Goal: Find specific page/section: Find specific page/section

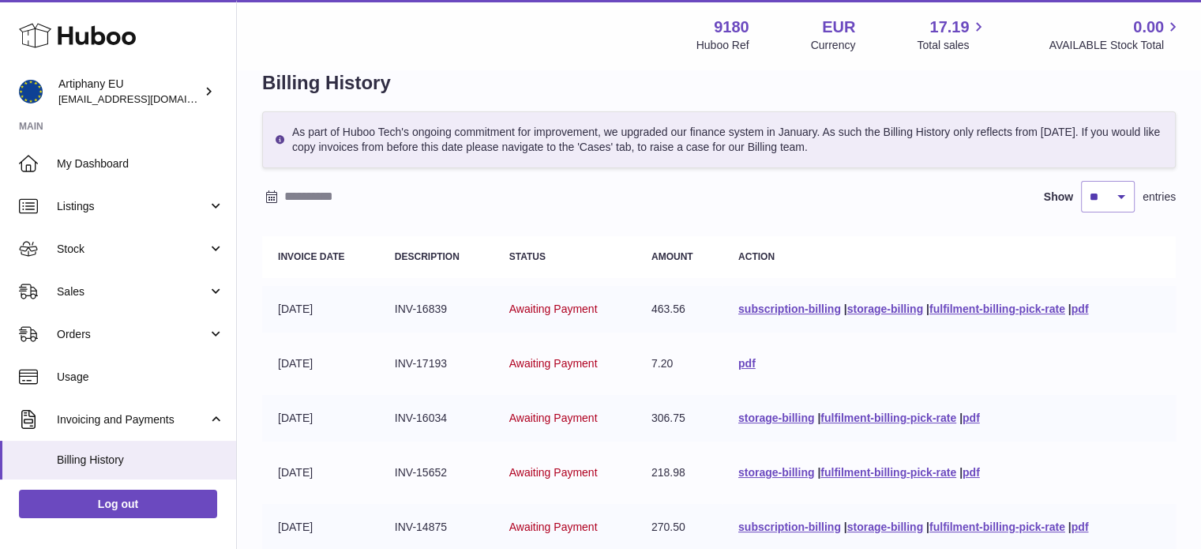
scroll to position [69, 0]
click at [763, 411] on link "storage-billing" at bounding box center [776, 417] width 76 height 13
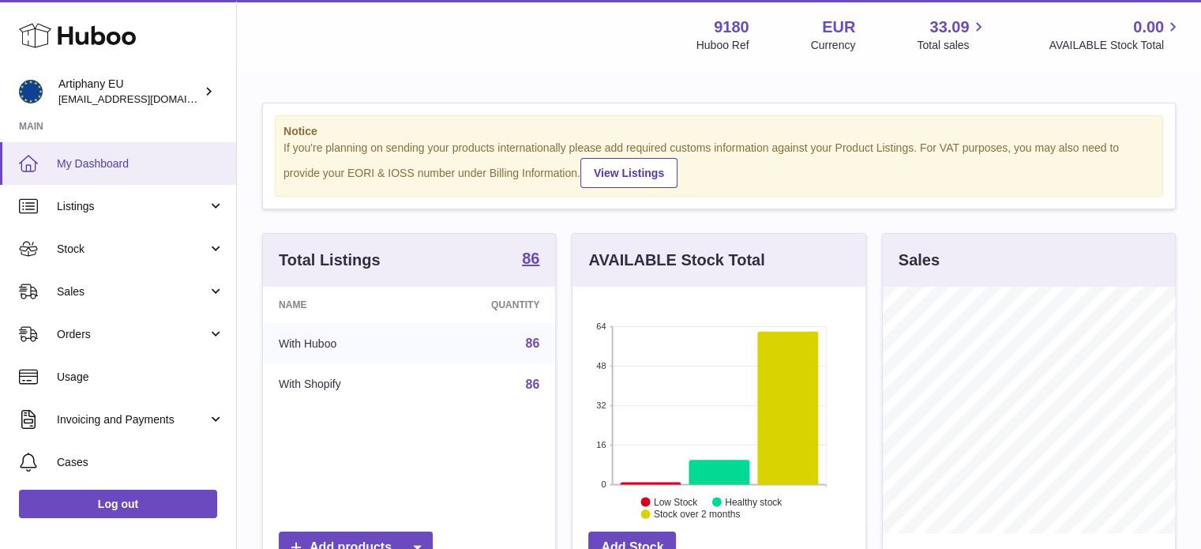
scroll to position [246, 293]
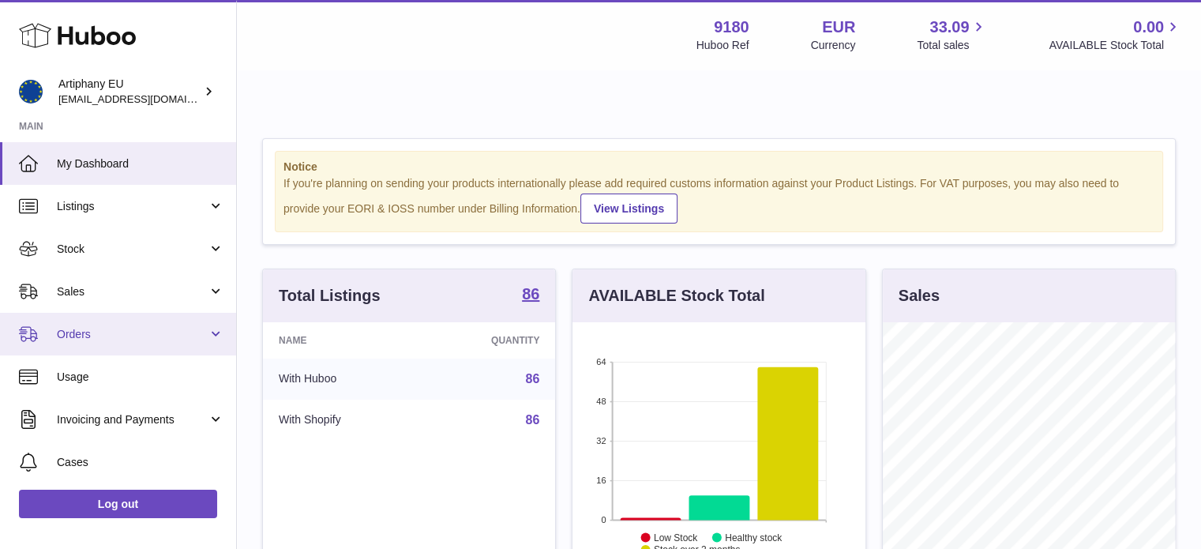
click at [145, 347] on link "Orders" at bounding box center [118, 334] width 236 height 43
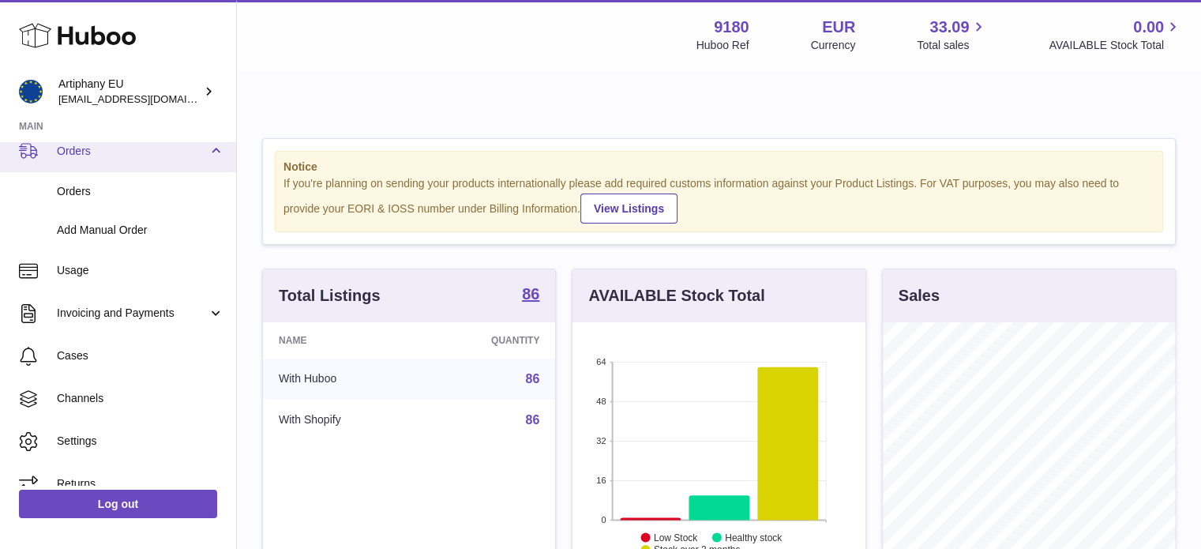
scroll to position [186, 0]
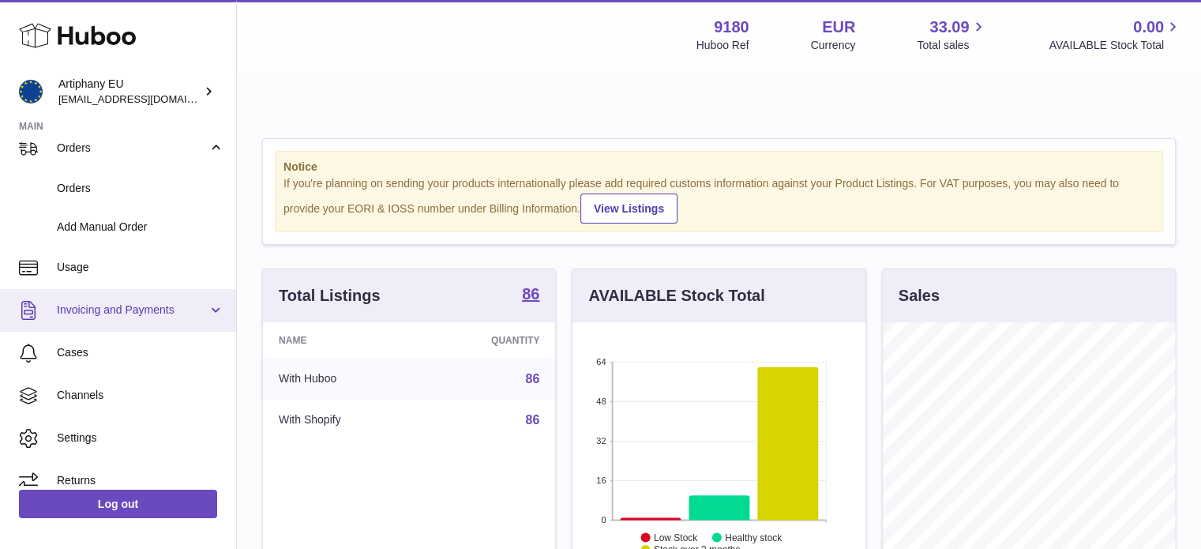
click at [148, 307] on span "Invoicing and Payments" at bounding box center [132, 309] width 151 height 15
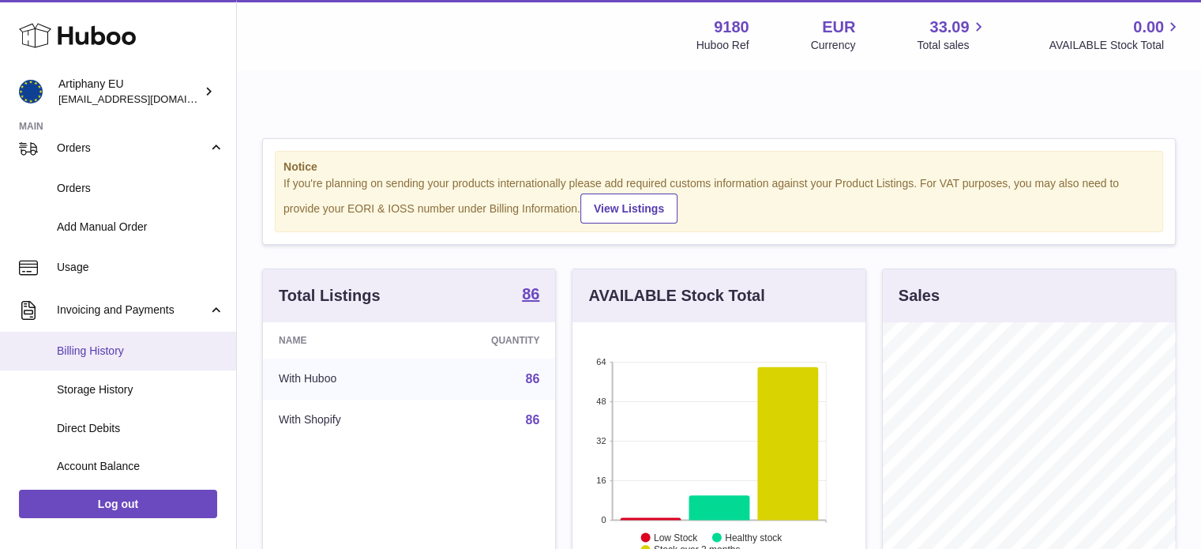
click at [152, 355] on span "Billing History" at bounding box center [140, 350] width 167 height 15
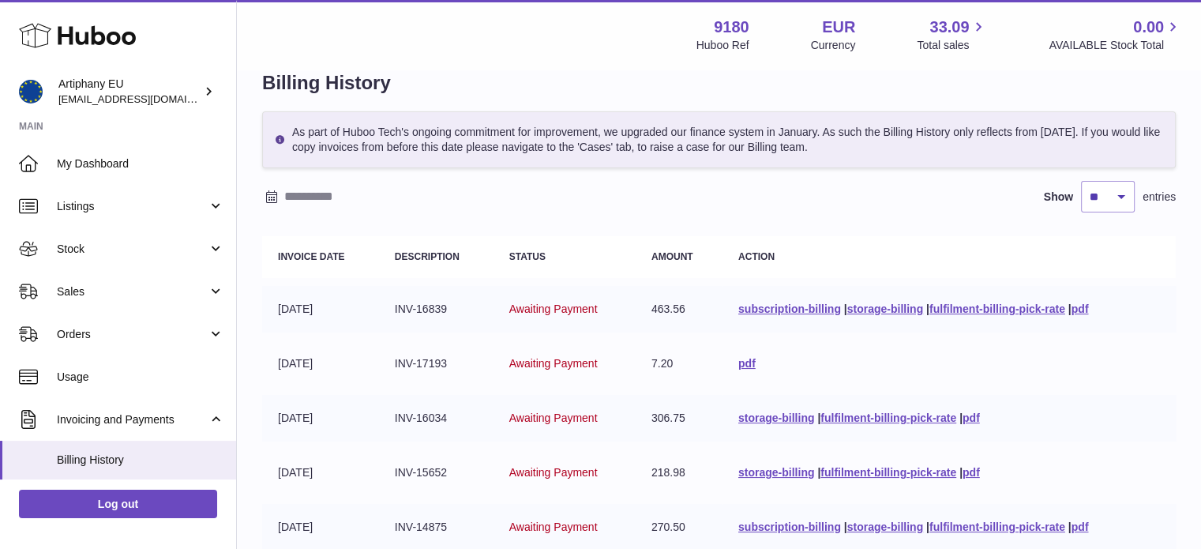
scroll to position [90, 0]
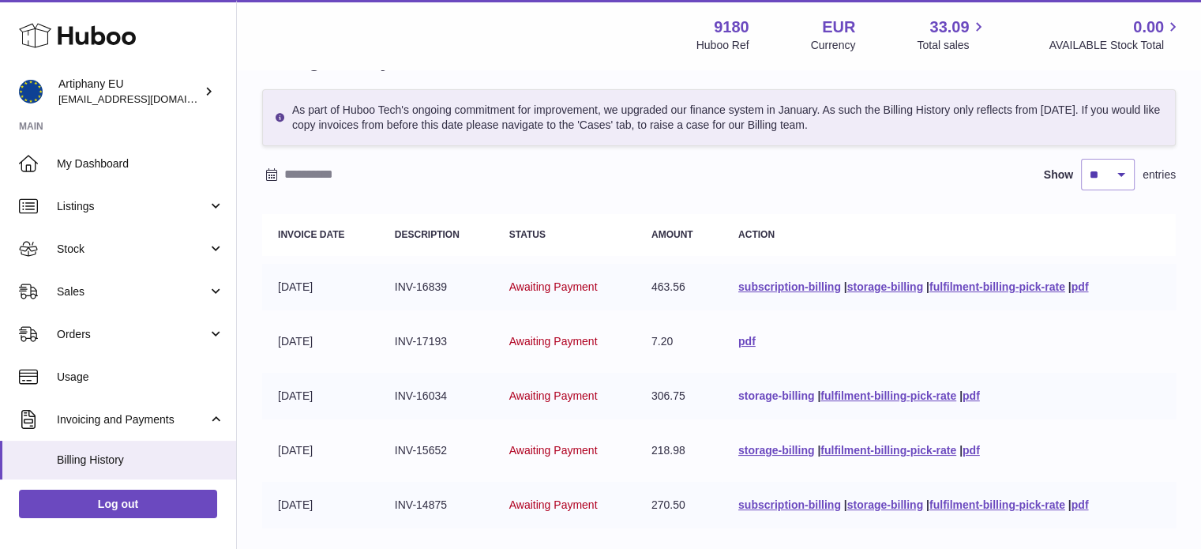
click at [777, 389] on link "storage-billing" at bounding box center [776, 395] width 76 height 13
